Goal: Transaction & Acquisition: Purchase product/service

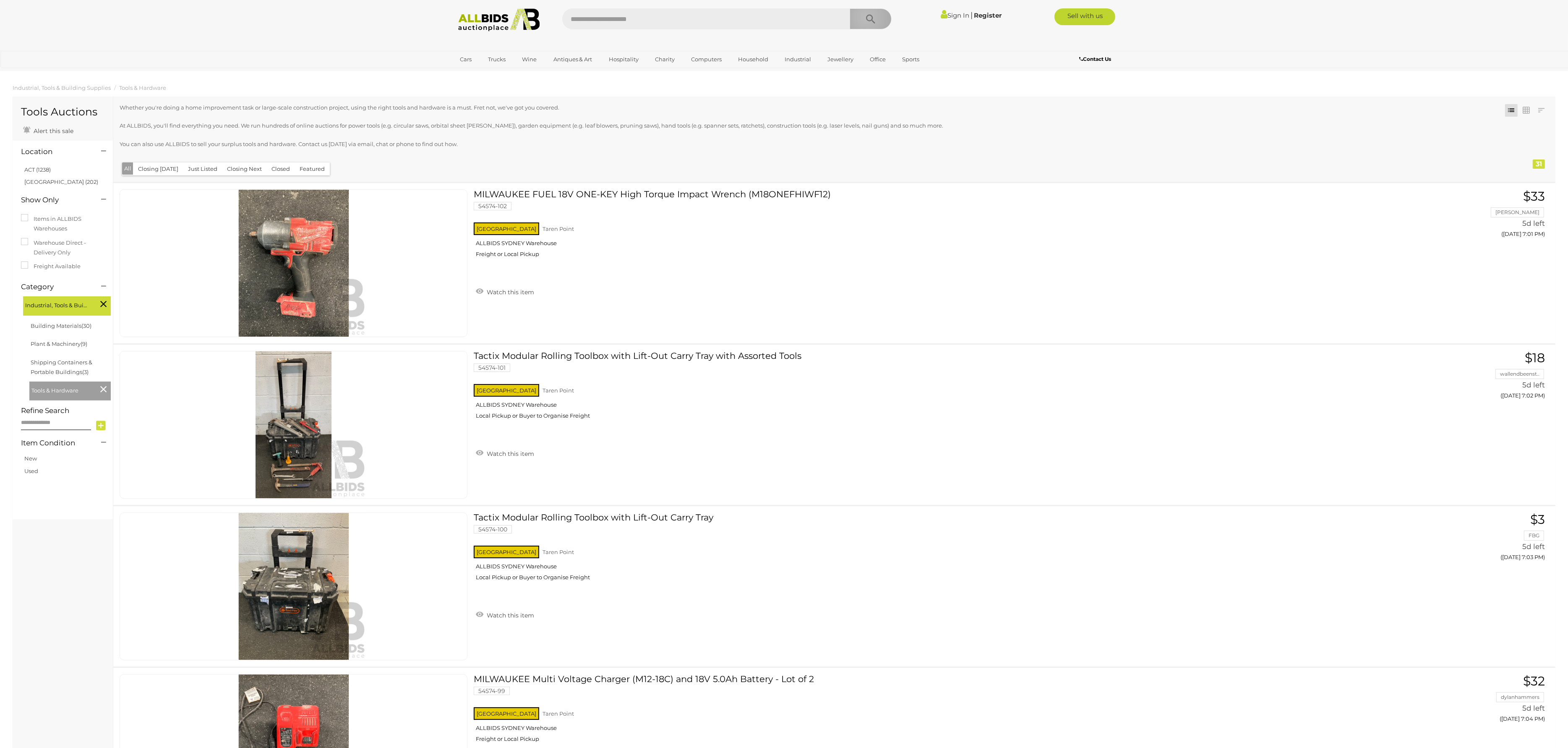
click at [866, 17] on icon "Search" at bounding box center [871, 19] width 9 height 13
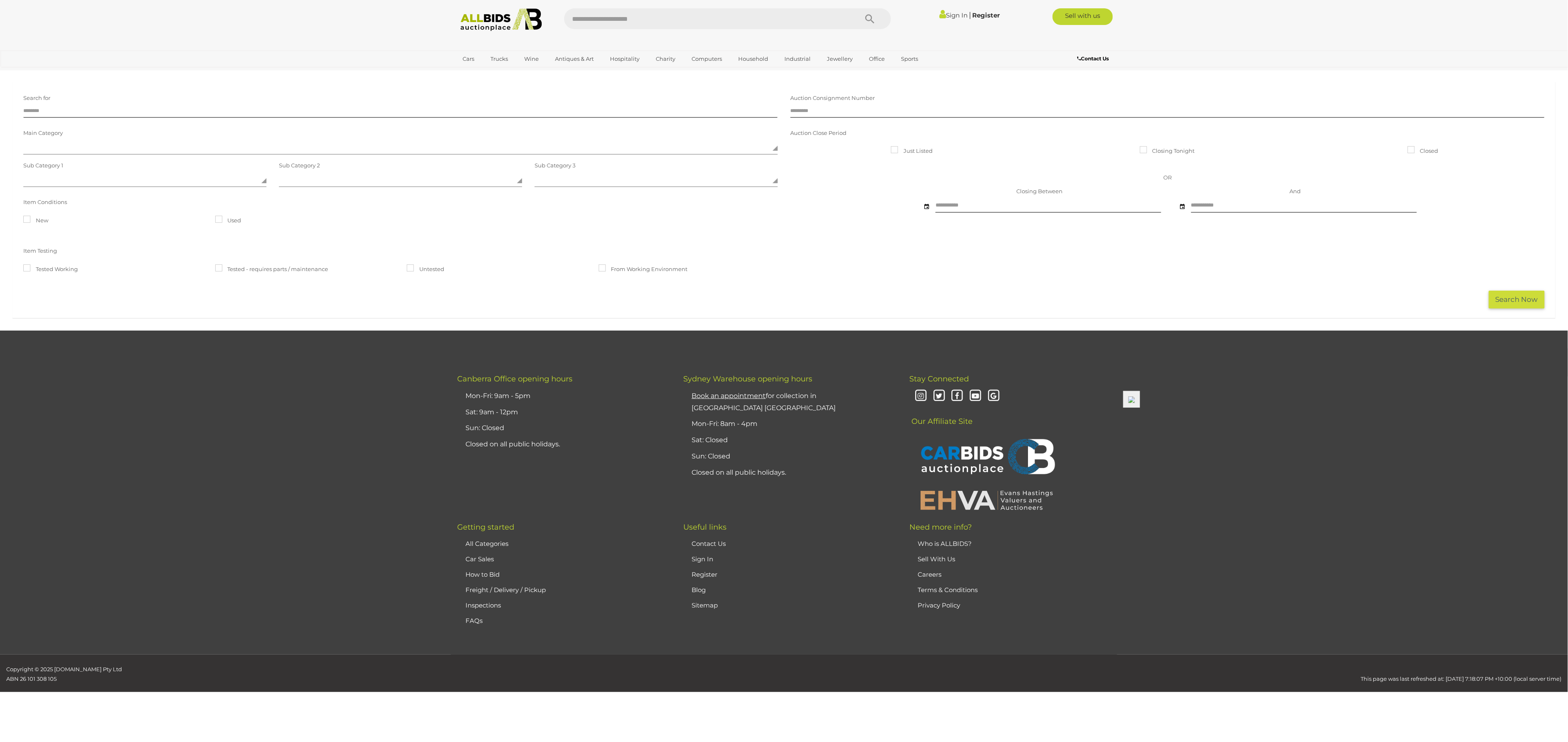
click at [1148, 151] on label "Closing Tonight" at bounding box center [1167, 151] width 55 height 9
click at [1154, 147] on label "Closing Tonight" at bounding box center [1167, 151] width 55 height 9
click at [1534, 289] on div "**********" at bounding box center [784, 191] width 1534 height 199
click at [1149, 149] on label "Closing Tonight" at bounding box center [1167, 151] width 55 height 9
click at [1153, 150] on label "Closing Tonight" at bounding box center [1167, 151] width 55 height 9
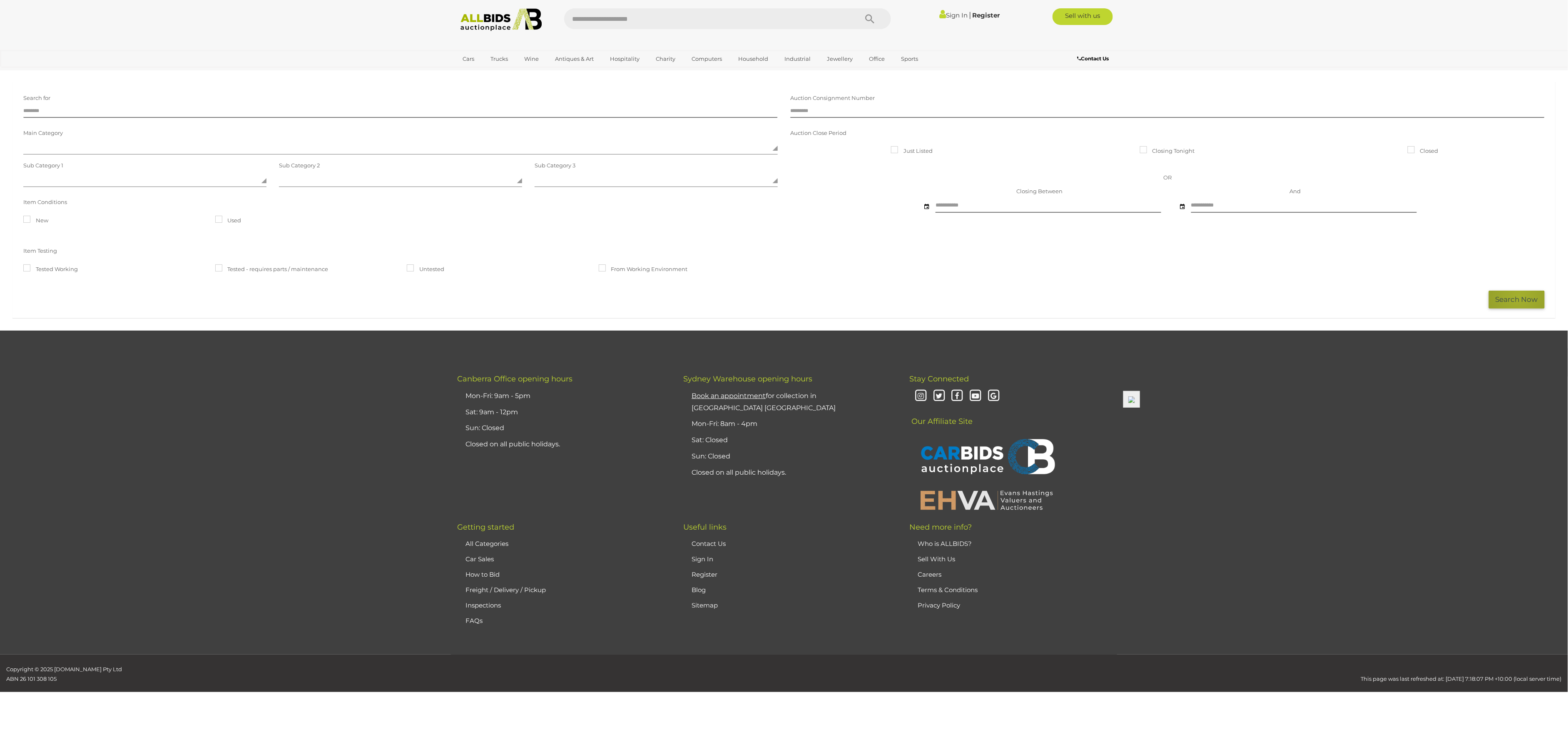
click at [1520, 300] on button "Search Now" at bounding box center [1517, 299] width 56 height 18
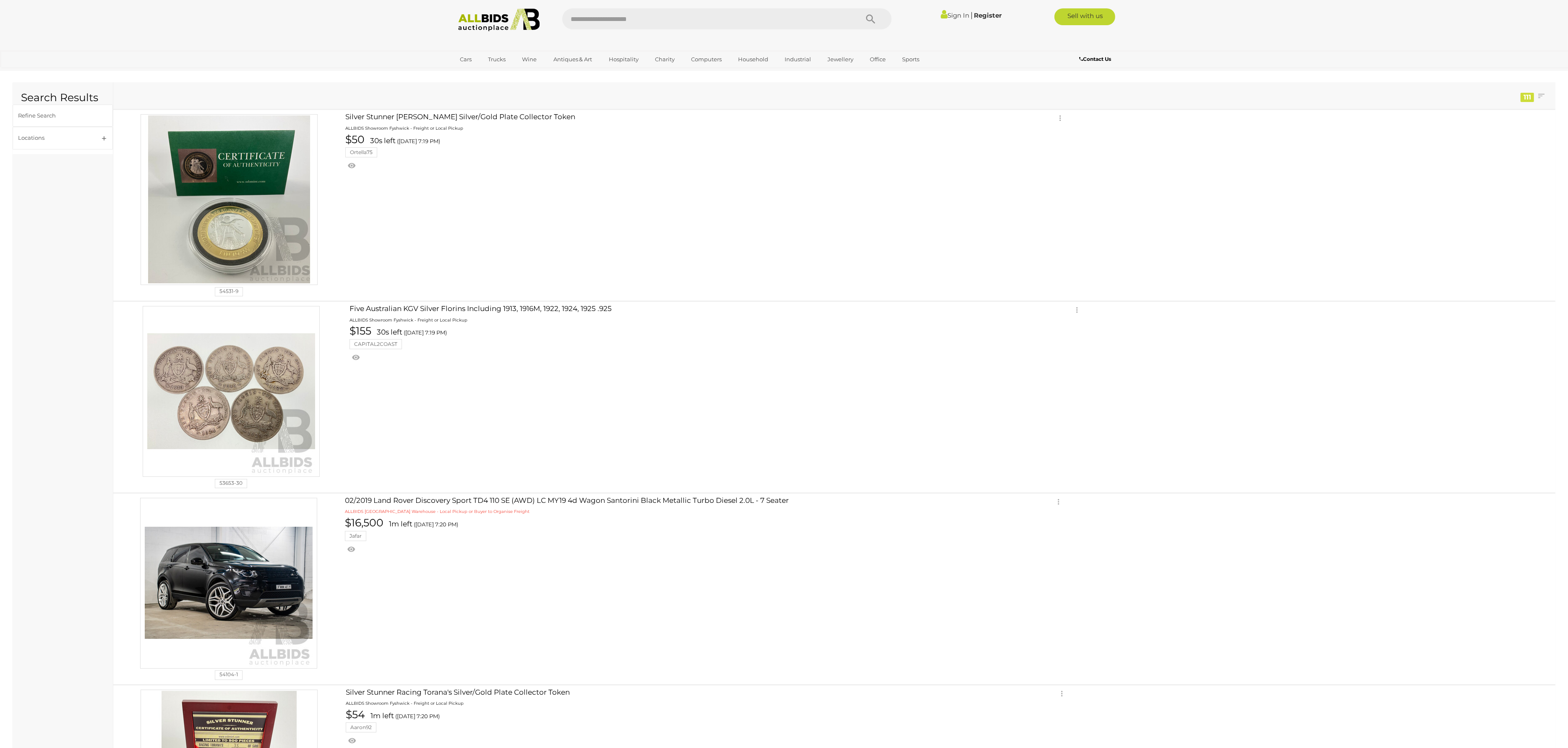
click at [869, 15] on icon "Search" at bounding box center [871, 19] width 9 height 13
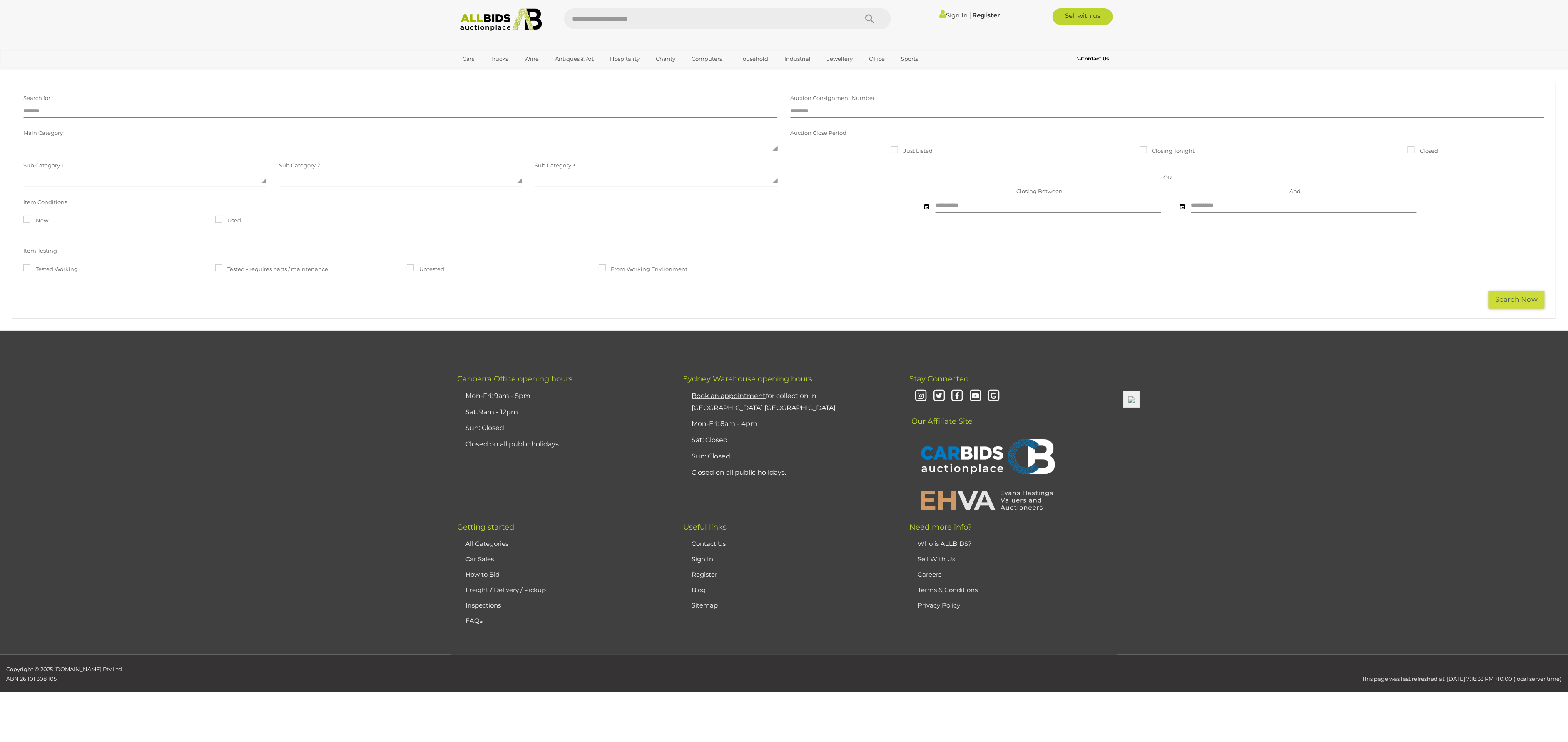
click at [497, 23] on img at bounding box center [501, 20] width 91 height 23
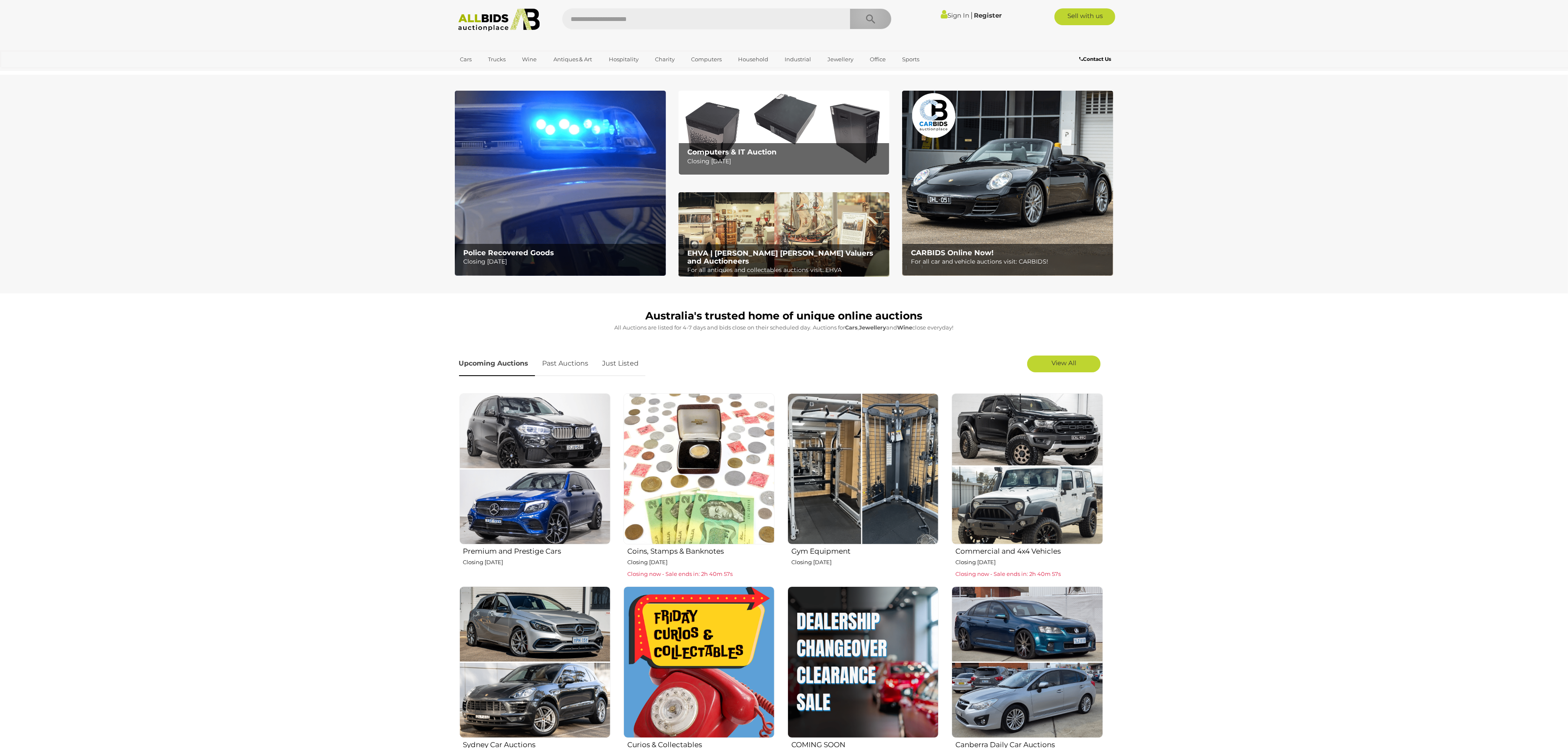
click at [867, 14] on icon "Search" at bounding box center [871, 19] width 9 height 13
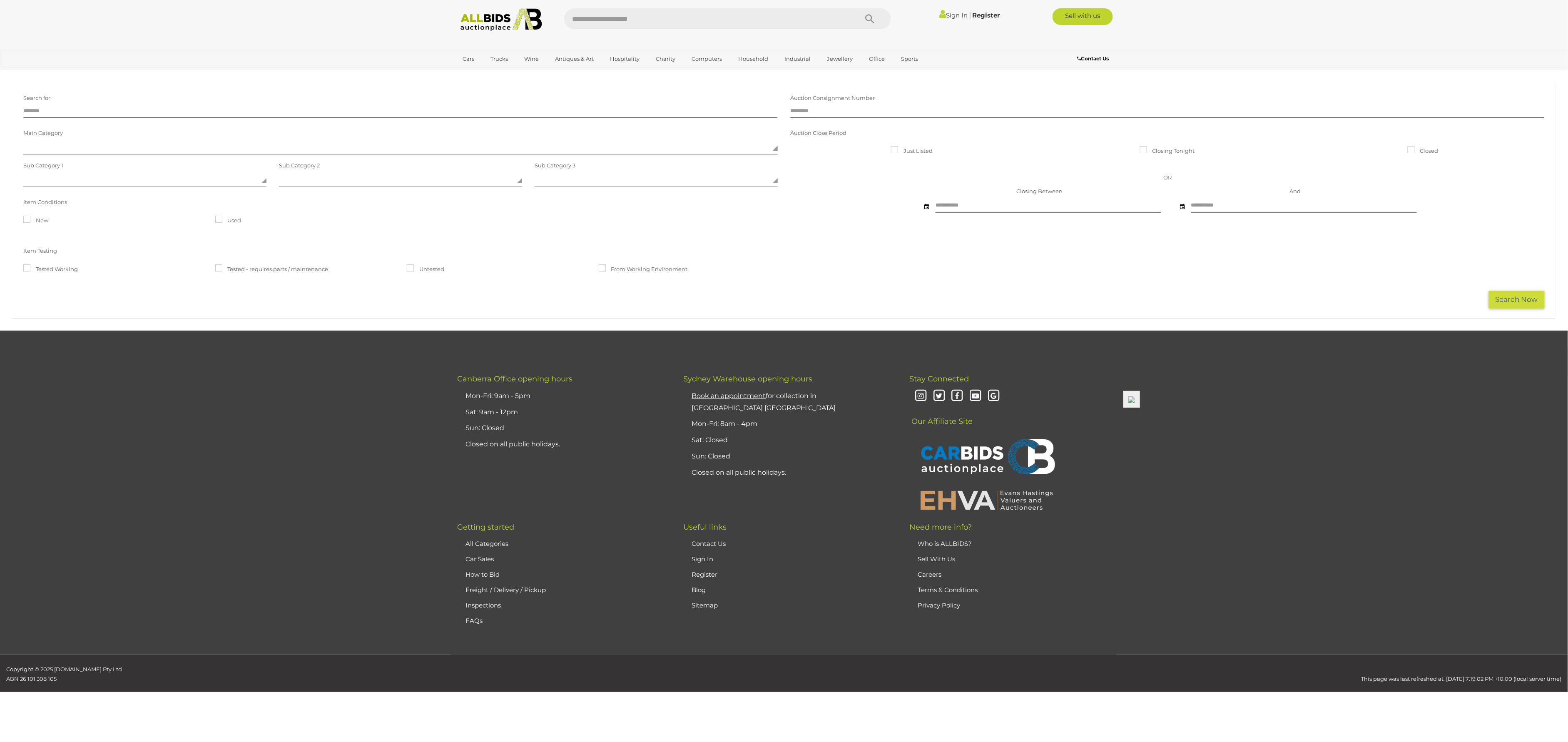
click at [865, 18] on icon "Search" at bounding box center [870, 19] width 9 height 13
click at [502, 13] on img at bounding box center [501, 20] width 91 height 23
